Goal: Task Accomplishment & Management: Manage account settings

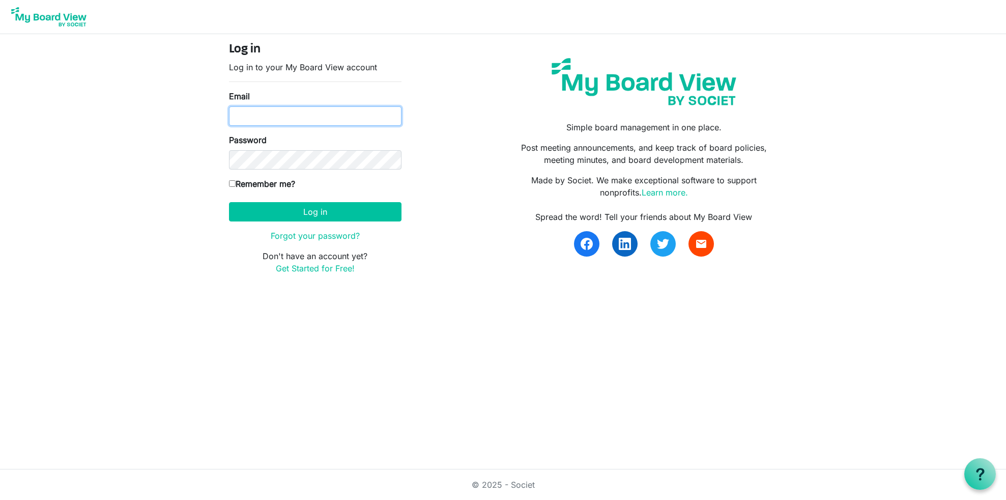
type input "tobylieb@gmail.com"
click at [233, 179] on label "Remember me?" at bounding box center [262, 184] width 66 height 12
click at [233, 180] on input "Remember me?" at bounding box center [232, 183] width 7 height 7
checkbox input "true"
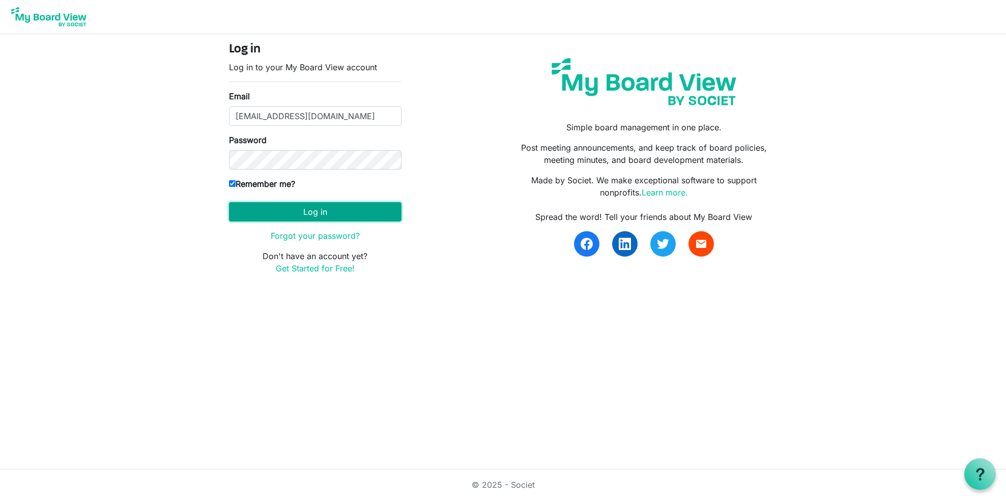
click at [308, 213] on button "Log in" at bounding box center [315, 211] width 173 height 19
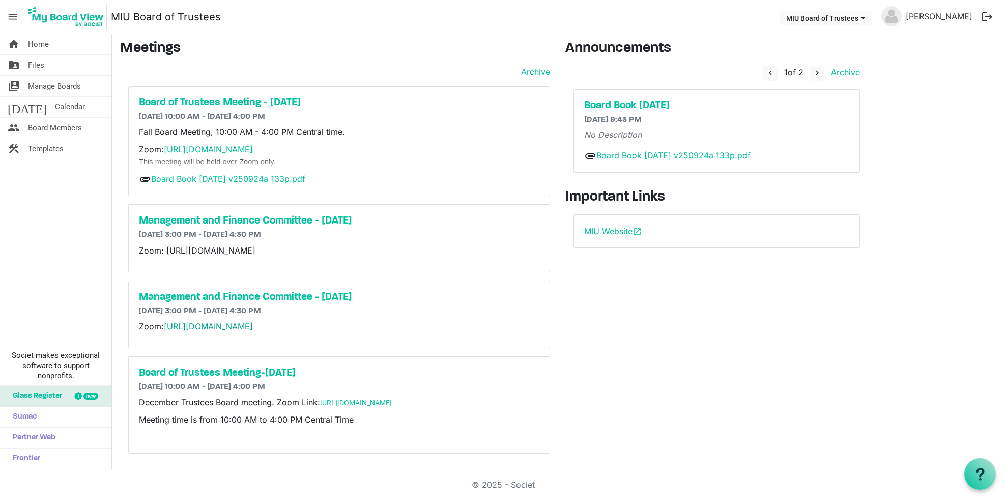
scroll to position [2, 0]
